Goal: Find contact information: Find contact information

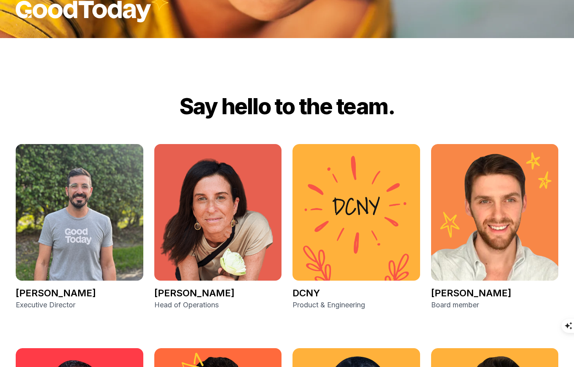
scroll to position [1074, 0]
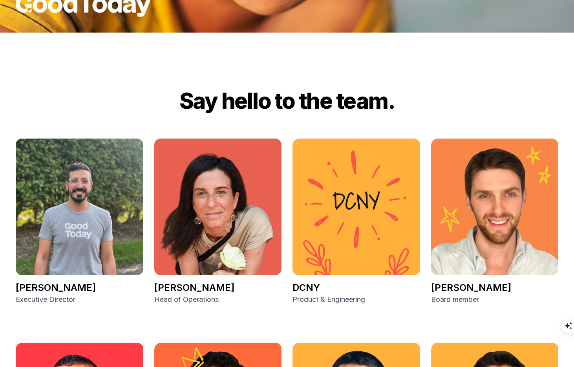
click at [236, 200] on img at bounding box center [218, 207] width 128 height 137
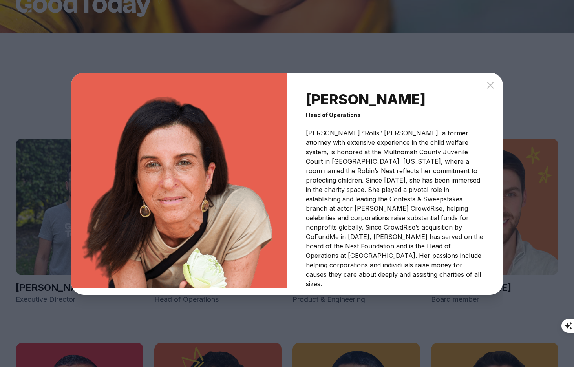
click at [491, 84] on icon at bounding box center [490, 84] width 9 height 9
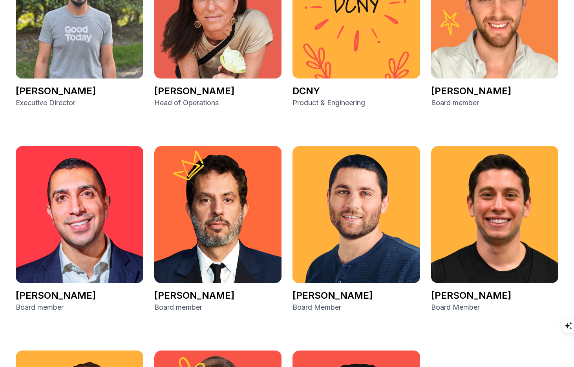
scroll to position [1270, 0]
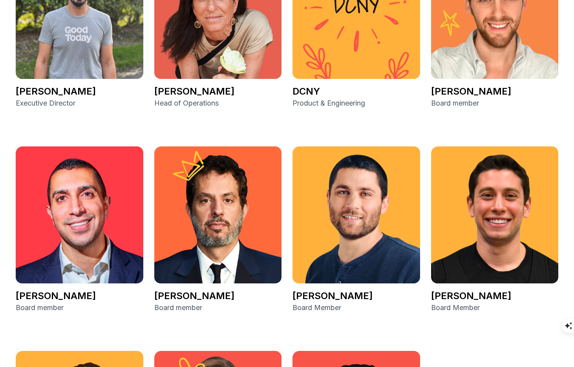
click at [210, 246] on img at bounding box center [218, 214] width 128 height 137
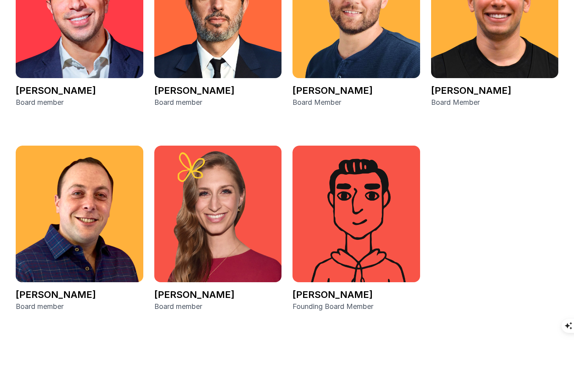
scroll to position [1474, 0]
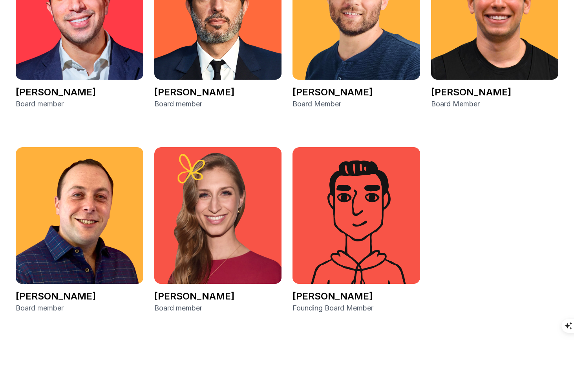
click at [245, 218] on img at bounding box center [218, 215] width 128 height 137
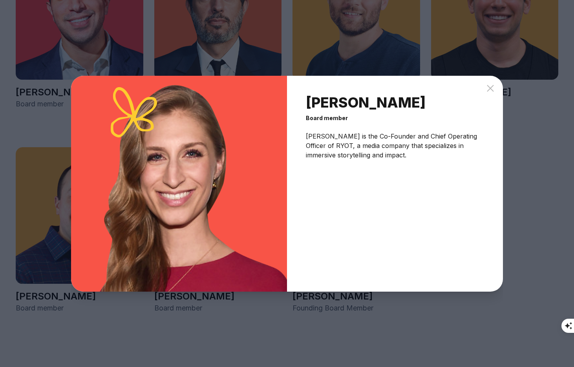
click at [395, 54] on div "[PERSON_NAME] Board member [PERSON_NAME] is the Co-Founder and Chief Operating …" at bounding box center [287, 183] width 432 height 367
click at [491, 88] on icon at bounding box center [490, 88] width 9 height 9
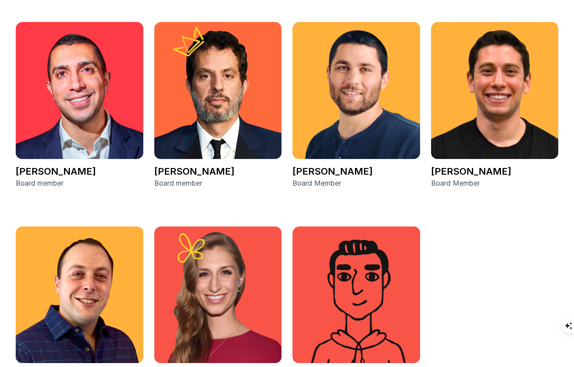
scroll to position [1391, 0]
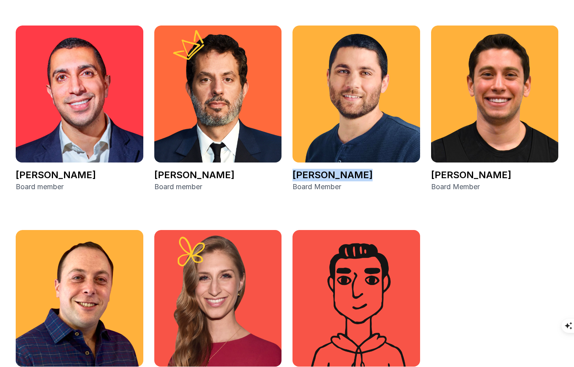
drag, startPoint x: 294, startPoint y: 173, endPoint x: 353, endPoint y: 171, distance: 59.7
click at [353, 172] on p "[PERSON_NAME]" at bounding box center [356, 175] width 128 height 13
copy p "[PERSON_NAME]"
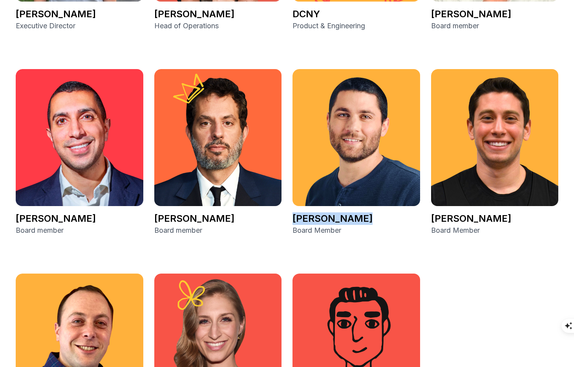
scroll to position [1337, 0]
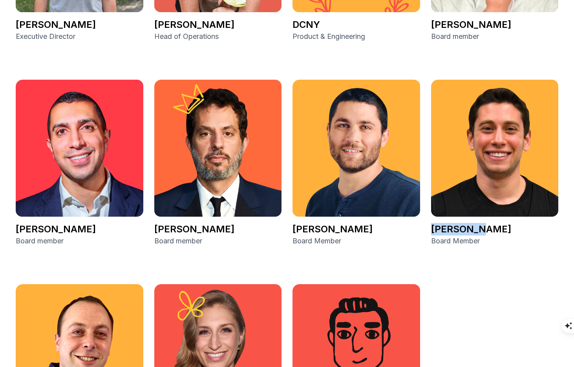
drag, startPoint x: 482, startPoint y: 230, endPoint x: 429, endPoint y: 226, distance: 52.3
click at [429, 226] on div "[PERSON_NAME] Executive Director [PERSON_NAME] Head of Operations DCNY Product …" at bounding box center [287, 164] width 543 height 576
copy p "[PERSON_NAME]"
